Goal: Check status: Check status

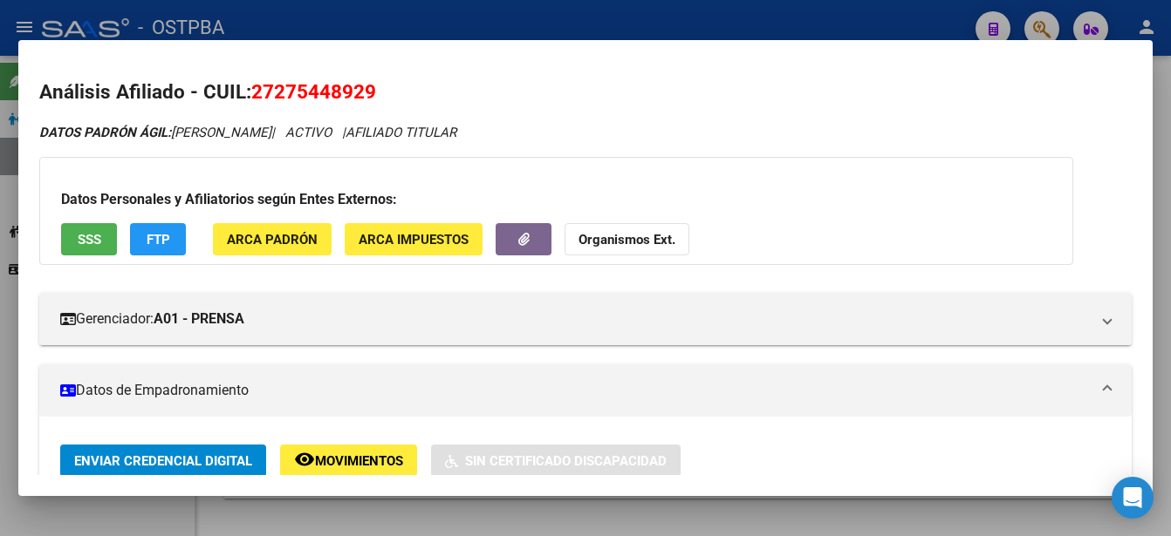
scroll to position [174, 0]
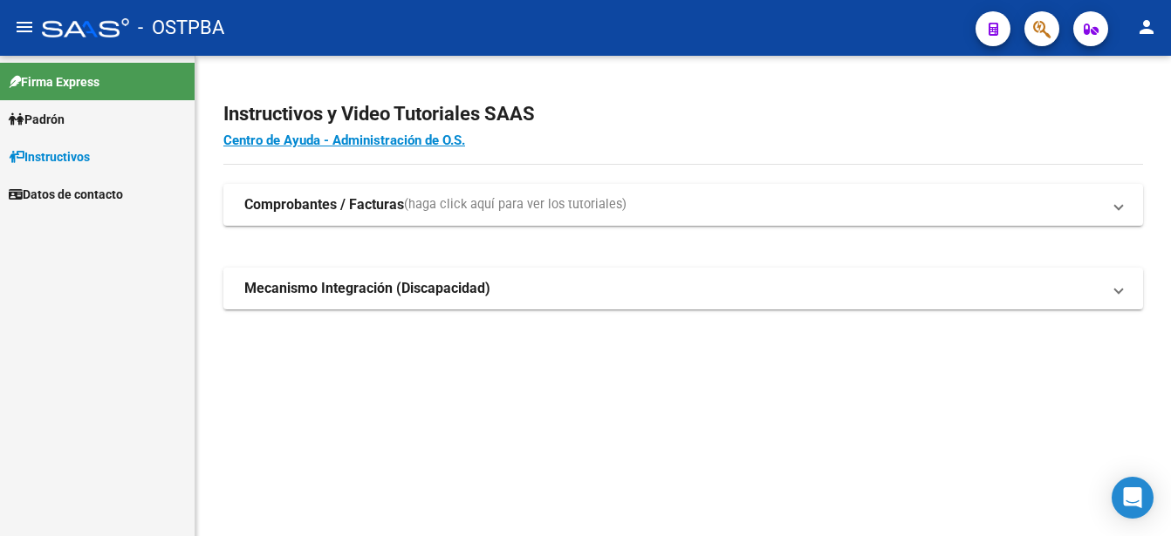
click at [38, 117] on span "Padrón" at bounding box center [37, 119] width 56 height 19
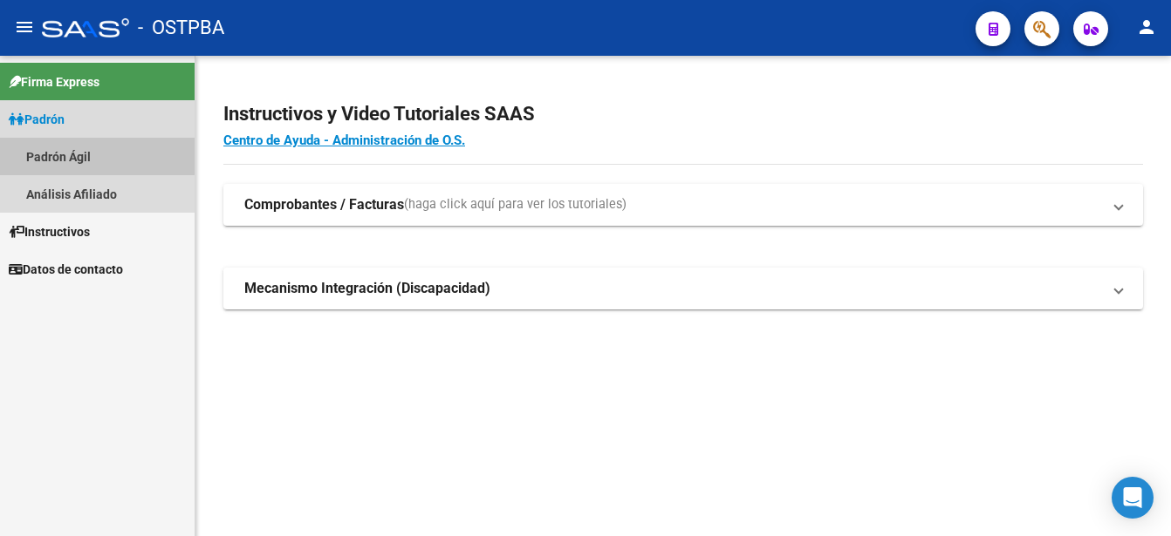
click at [44, 147] on link "Padrón Ágil" at bounding box center [97, 157] width 195 height 38
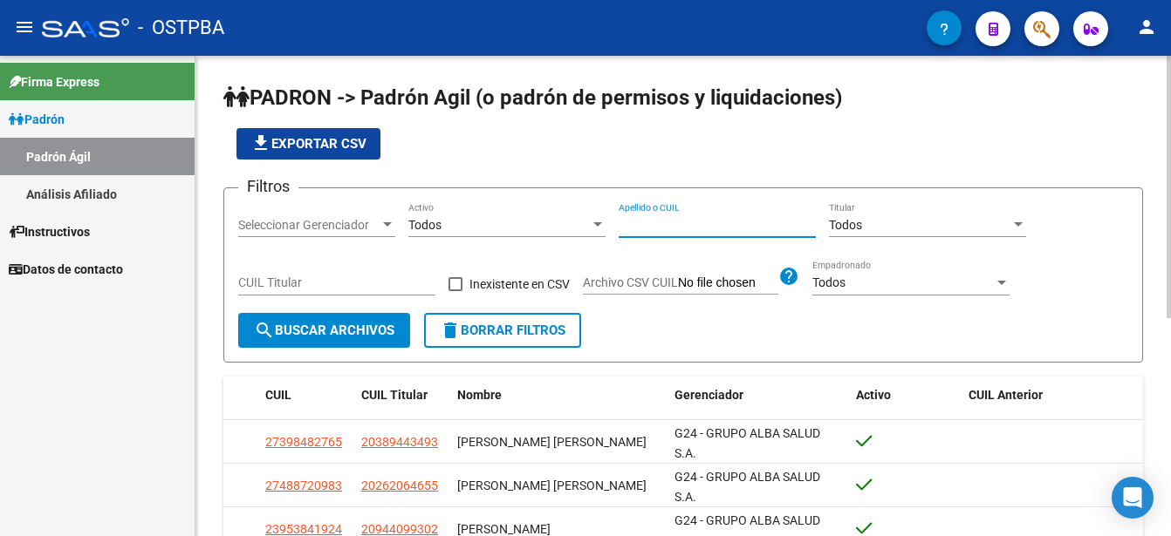
click at [623, 222] on input "Apellido o CUIL" at bounding box center [716, 225] width 197 height 15
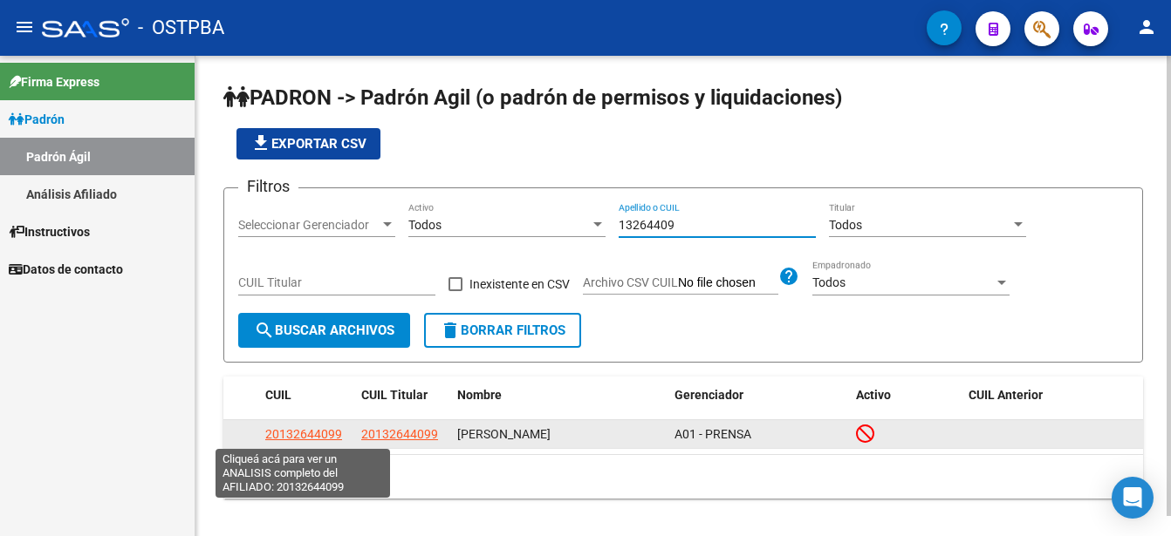
type input "13264409"
click at [310, 434] on span "20132644099" at bounding box center [303, 434] width 77 height 14
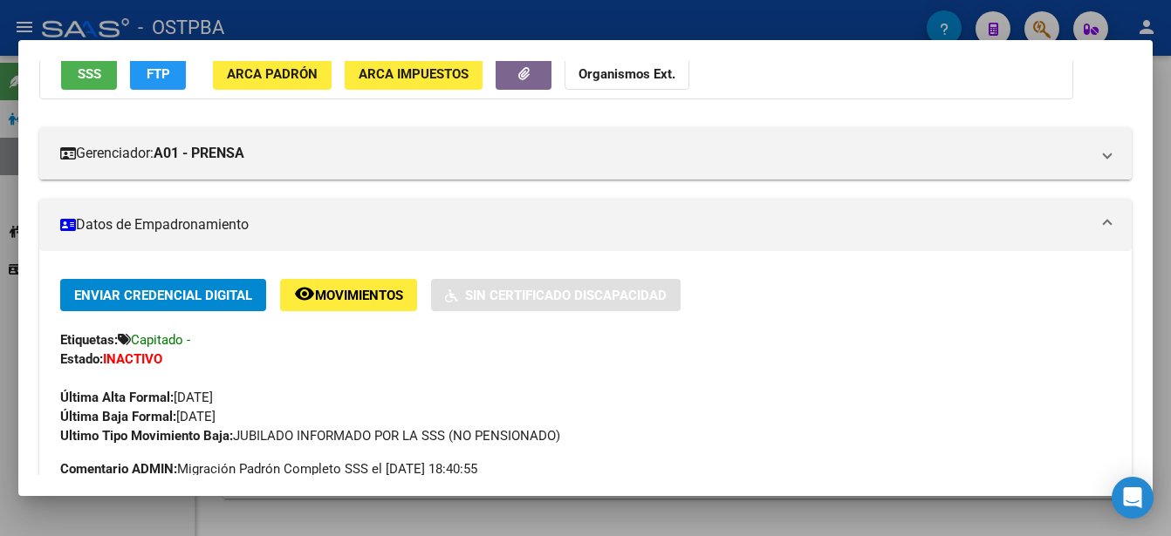
scroll to position [174, 0]
